Goal: Information Seeking & Learning: Learn about a topic

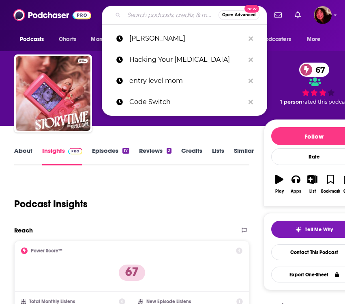
click at [147, 15] on input "Search podcasts, credits, & more..." at bounding box center [171, 15] width 95 height 13
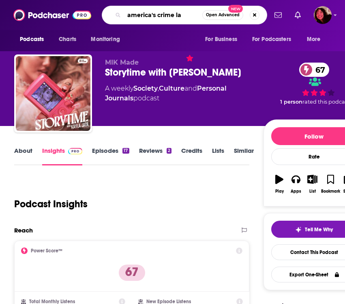
type input "america's crime lab"
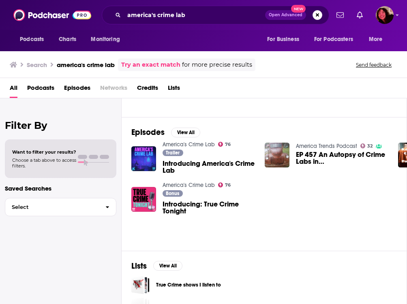
scroll to position [94, 0]
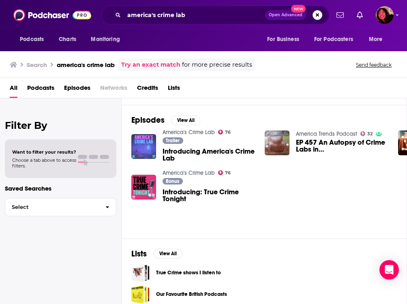
click at [138, 145] on img "Introducing America's Crime Lab" at bounding box center [143, 146] width 25 height 25
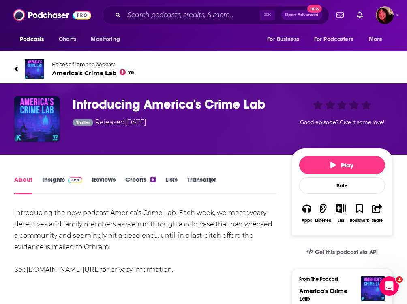
click at [54, 178] on link "Insights" at bounding box center [62, 184] width 40 height 19
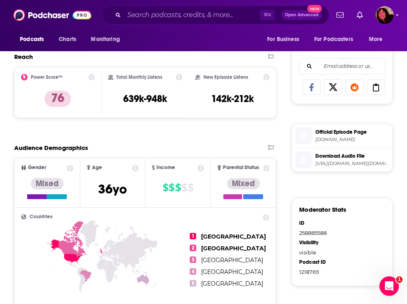
scroll to position [366, 0]
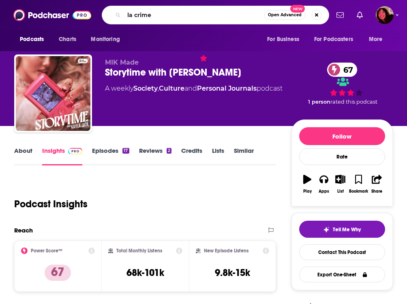
type input "la crimes"
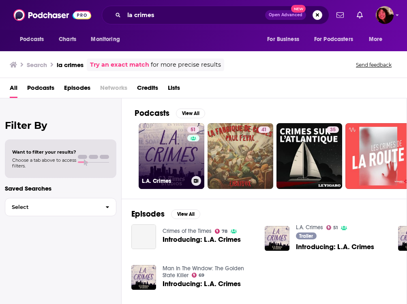
click at [151, 154] on link "51 L.A. Crimes" at bounding box center [172, 156] width 66 height 66
